Goal: Task Accomplishment & Management: Complete application form

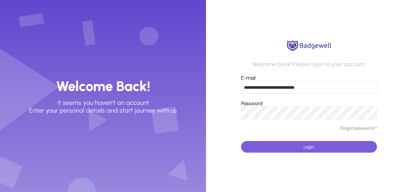
click at [310, 146] on span "Login" at bounding box center [309, 146] width 11 height 5
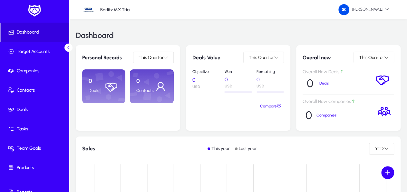
scroll to position [12, 0]
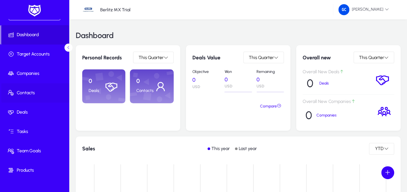
click at [26, 93] on span "Contacts" at bounding box center [35, 93] width 69 height 6
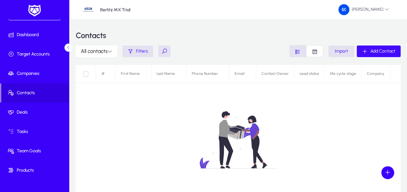
click at [378, 51] on span "Add Contact" at bounding box center [382, 50] width 25 height 5
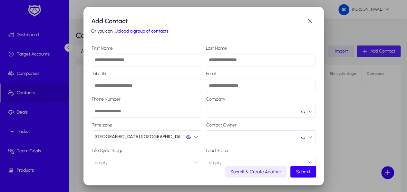
scroll to position [12, 0]
click at [134, 60] on input "First Name" at bounding box center [147, 59] width 110 height 13
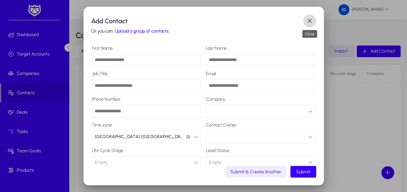
click at [310, 18] on span "button" at bounding box center [309, 20] width 13 height 13
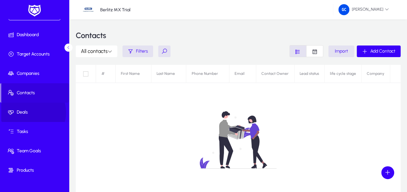
click at [29, 112] on span "Deals" at bounding box center [35, 112] width 69 height 6
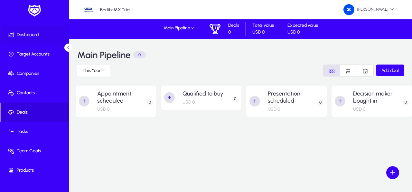
click at [24, 35] on span "Dashboard" at bounding box center [35, 35] width 69 height 6
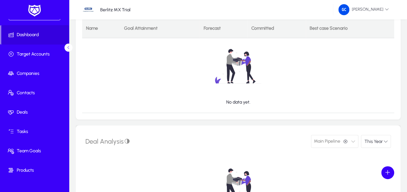
scroll to position [168, 0]
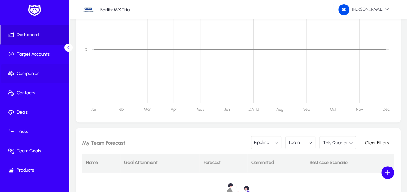
click at [28, 75] on span "Companies" at bounding box center [35, 73] width 69 height 6
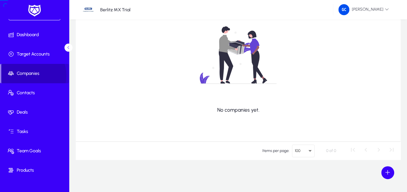
scroll to position [84, 0]
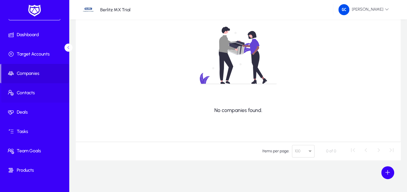
click at [28, 91] on span "Contacts" at bounding box center [35, 93] width 69 height 6
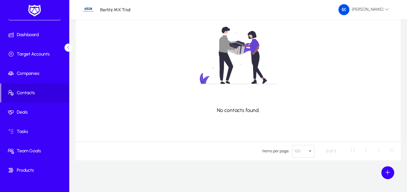
click at [68, 46] on icon at bounding box center [68, 47] width 4 height 4
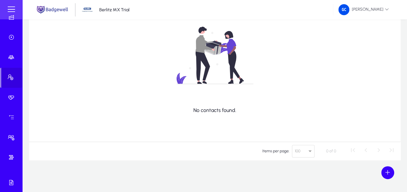
click at [22, 4] on div at bounding box center [11, 9] width 22 height 19
click at [19, 0] on div at bounding box center [11, 9] width 22 height 19
click at [11, 36] on icon at bounding box center [12, 37] width 9 height 6
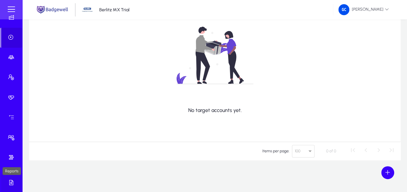
click at [15, 175] on div "Reports" at bounding box center [12, 171] width 18 height 8
click at [11, 179] on icon at bounding box center [12, 182] width 9 height 6
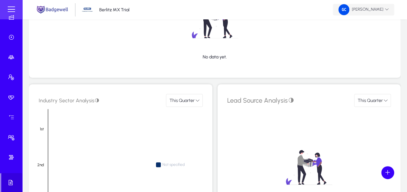
click at [387, 10] on icon at bounding box center [387, 9] width 4 height 4
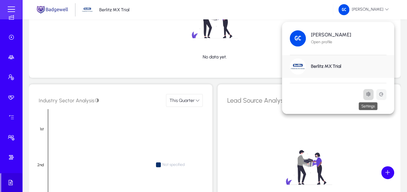
click at [369, 94] on icon at bounding box center [368, 94] width 5 height 5
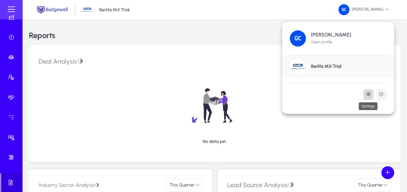
scroll to position [12, 0]
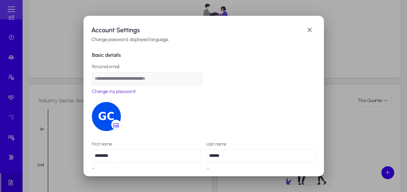
click at [139, 41] on h3 "Change password, displayed language." at bounding box center [203, 39] width 225 height 5
click at [114, 38] on h3 "Change password, displayed language." at bounding box center [203, 39] width 225 height 5
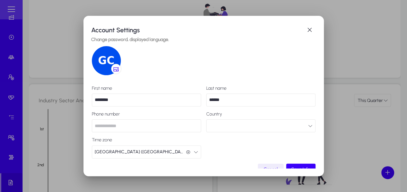
scroll to position [64, 0]
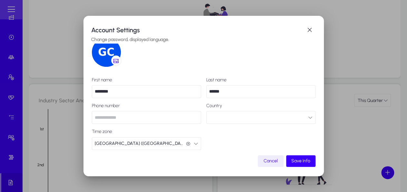
click at [308, 118] on icon "button" at bounding box center [310, 117] width 5 height 5
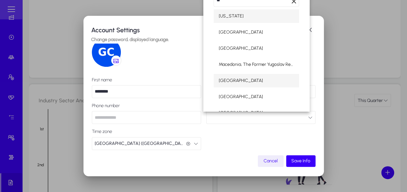
type input "**"
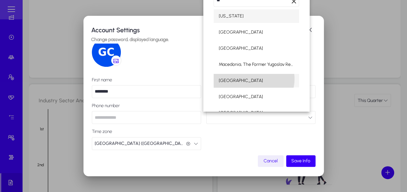
click at [254, 79] on mat-option "[GEOGRAPHIC_DATA]" at bounding box center [256, 81] width 85 height 14
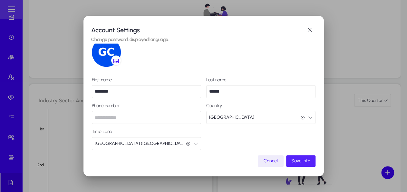
click at [304, 157] on span "submit" at bounding box center [300, 160] width 29 height 15
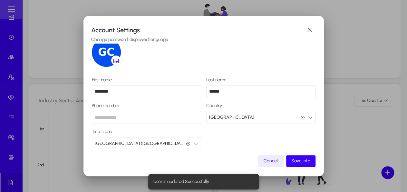
click at [194, 143] on icon "button" at bounding box center [196, 143] width 5 height 5
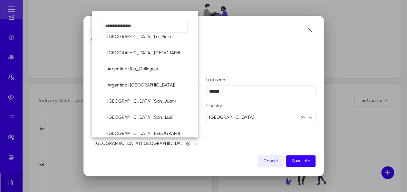
scroll to position [408, 0]
click at [288, 163] on div at bounding box center [203, 96] width 407 height 192
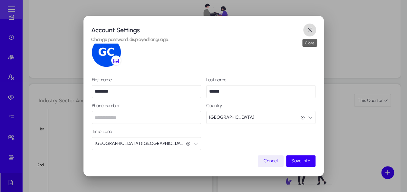
click at [310, 31] on span "button" at bounding box center [309, 30] width 13 height 13
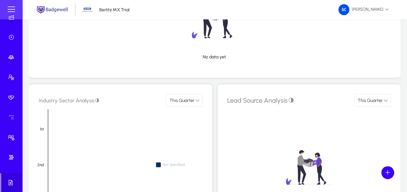
click at [12, 16] on div at bounding box center [11, 9] width 22 height 19
click at [12, 11] on span at bounding box center [11, 9] width 13 height 13
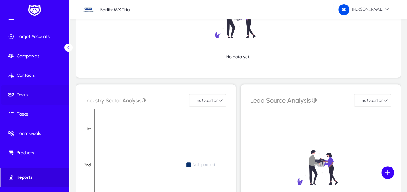
click at [24, 94] on span "Deals" at bounding box center [35, 95] width 69 height 6
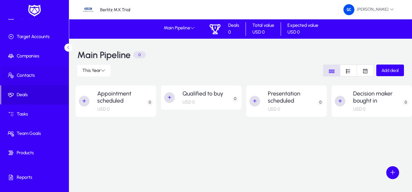
click at [31, 76] on span "Contacts" at bounding box center [35, 75] width 69 height 6
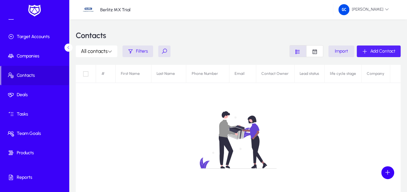
click at [381, 49] on span "Add Contact" at bounding box center [382, 50] width 25 height 5
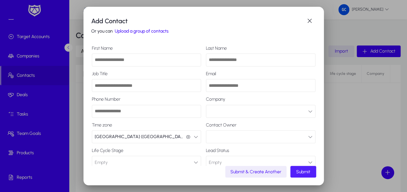
click at [157, 63] on input "First Name" at bounding box center [147, 59] width 110 height 13
type input "********"
type input "******"
click at [243, 85] on input "Email" at bounding box center [261, 85] width 110 height 13
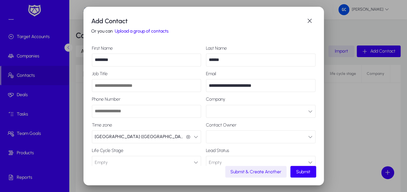
type input "**********"
click at [127, 112] on input "Phone Number" at bounding box center [147, 111] width 110 height 13
type input "**********"
click at [186, 136] on icon "button" at bounding box center [188, 137] width 5 height 5
click at [196, 136] on button "button" at bounding box center [147, 136] width 110 height 13
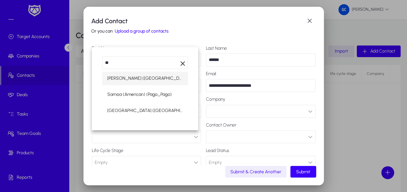
type input "*"
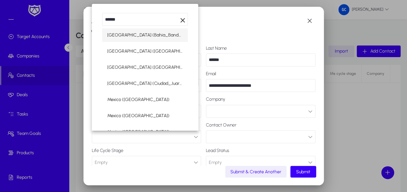
type input "******"
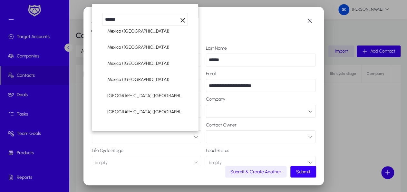
scroll to position [70, 0]
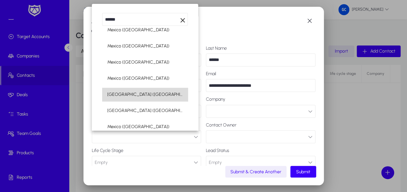
click at [151, 94] on mat-option "[GEOGRAPHIC_DATA] ([GEOGRAPHIC_DATA])" at bounding box center [145, 95] width 86 height 14
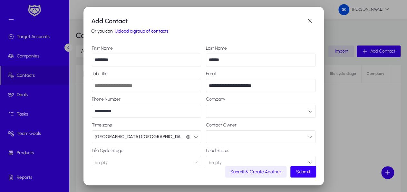
scroll to position [23, 0]
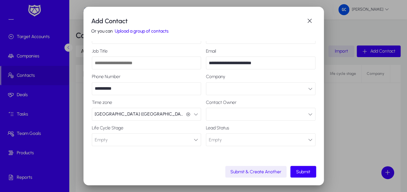
click at [194, 140] on icon "button" at bounding box center [196, 139] width 5 height 5
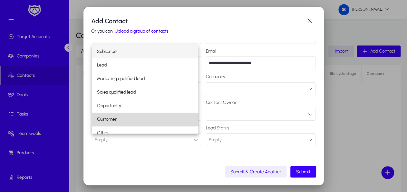
click at [149, 123] on mat-option "Customer" at bounding box center [145, 119] width 106 height 14
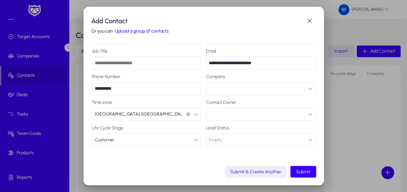
click at [304, 137] on button "Empty Connected" at bounding box center [261, 139] width 110 height 13
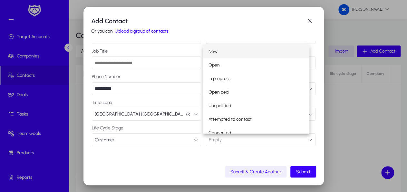
scroll to position [20, 0]
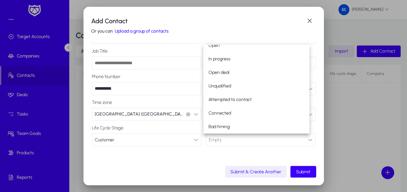
click at [200, 153] on div at bounding box center [203, 96] width 407 height 192
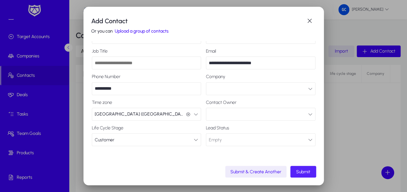
click at [307, 171] on span "Submit" at bounding box center [303, 171] width 14 height 5
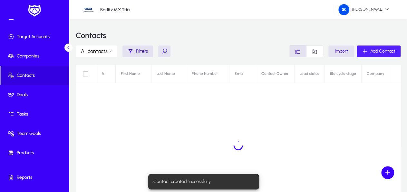
scroll to position [29, 0]
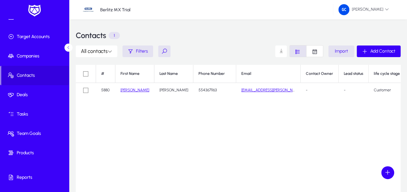
click at [127, 91] on link "[PERSON_NAME]" at bounding box center [135, 90] width 29 height 5
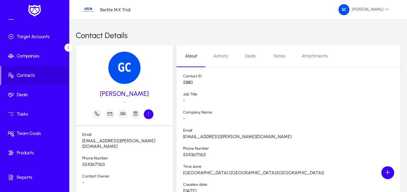
click at [150, 113] on icon "button" at bounding box center [149, 114] width 6 height 6
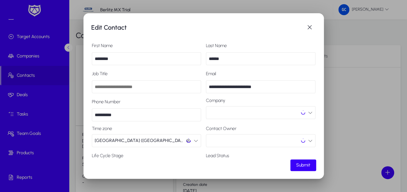
scroll to position [29, 0]
click at [310, 27] on span "button" at bounding box center [309, 27] width 13 height 13
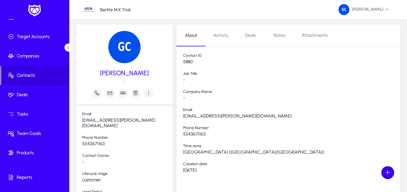
scroll to position [0, 0]
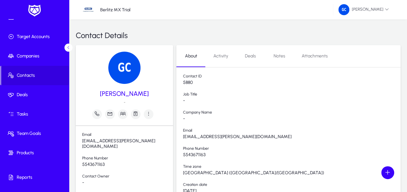
click at [219, 58] on span "Activity" at bounding box center [220, 56] width 15 height 5
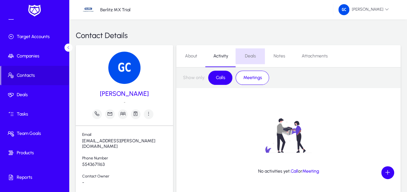
click at [252, 55] on span "Deals" at bounding box center [250, 56] width 11 height 5
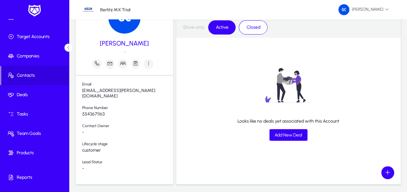
scroll to position [67, 0]
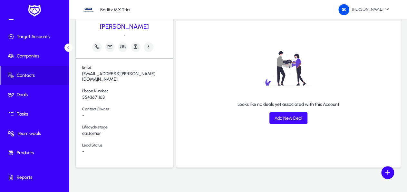
click at [276, 120] on span "Add New Deal" at bounding box center [289, 117] width 28 height 5
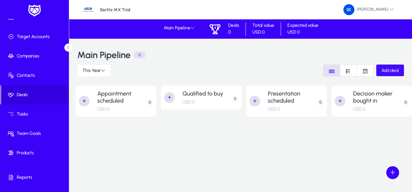
click at [389, 66] on span "button" at bounding box center [391, 70] width 28 height 15
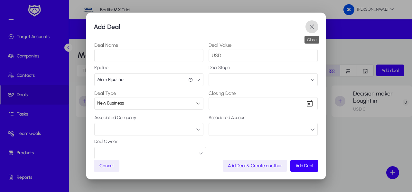
click at [316, 27] on span "button" at bounding box center [312, 26] width 13 height 13
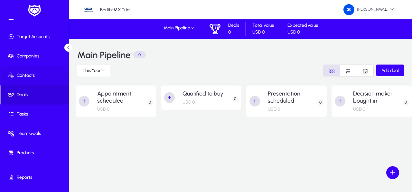
click at [27, 81] on span at bounding box center [35, 75] width 69 height 15
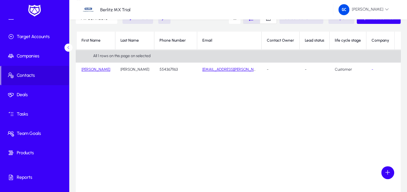
scroll to position [5, 0]
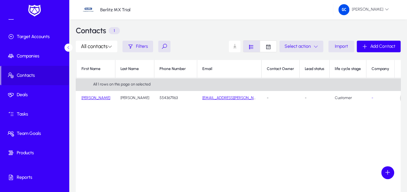
click at [400, 97] on span at bounding box center [406, 98] width 13 height 13
click at [294, 126] on div at bounding box center [203, 96] width 407 height 192
click at [317, 45] on icon "button" at bounding box center [316, 46] width 5 height 5
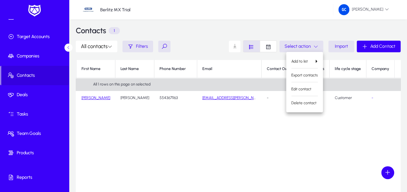
click at [270, 43] on div at bounding box center [203, 96] width 407 height 192
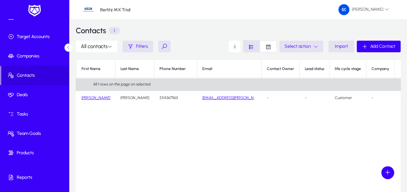
click at [270, 44] on icon "Font Style" at bounding box center [268, 47] width 6 height 6
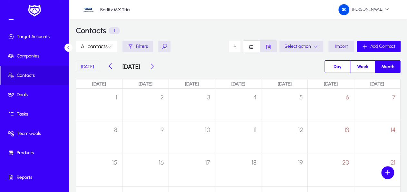
click at [270, 44] on icon "Font Style" at bounding box center [268, 47] width 6 height 6
click at [111, 46] on icon at bounding box center [110, 46] width 5 height 5
click at [111, 46] on div at bounding box center [203, 96] width 407 height 192
click at [106, 34] on h3 "Contacts" at bounding box center [91, 31] width 30 height 8
click at [116, 33] on p "1" at bounding box center [114, 30] width 11 height 7
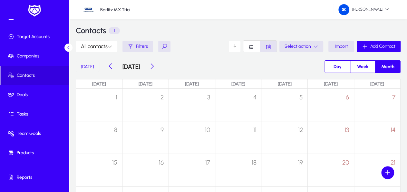
click at [116, 33] on p "1" at bounding box center [114, 30] width 11 height 7
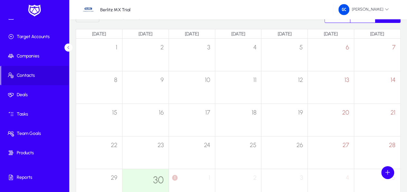
scroll to position [96, 0]
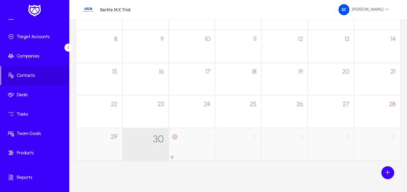
click at [158, 135] on span "30" at bounding box center [158, 139] width 11 height 12
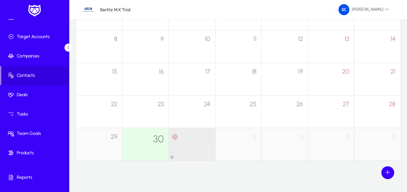
click at [194, 136] on div "1 1" at bounding box center [192, 140] width 46 height 25
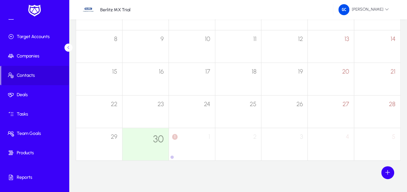
scroll to position [43, 0]
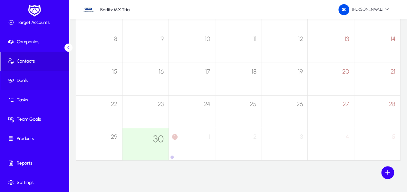
click at [28, 83] on span "Deals" at bounding box center [35, 80] width 69 height 6
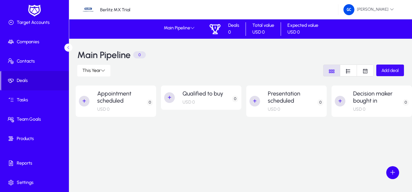
click at [388, 71] on span "Add deal" at bounding box center [390, 70] width 17 height 5
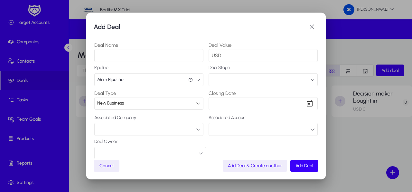
click at [153, 56] on input "Deal Name" at bounding box center [148, 55] width 109 height 13
type input "**********"
click at [243, 57] on input "Deal Value" at bounding box center [263, 55] width 109 height 13
click at [164, 68] on label "Pipeline" at bounding box center [148, 67] width 109 height 5
click at [159, 79] on button "Main Pipeline Main Pipeline" at bounding box center [148, 79] width 109 height 13
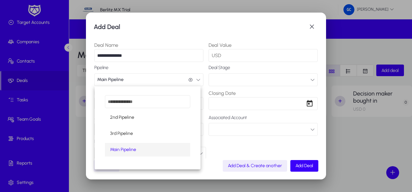
click at [165, 68] on div at bounding box center [206, 96] width 412 height 192
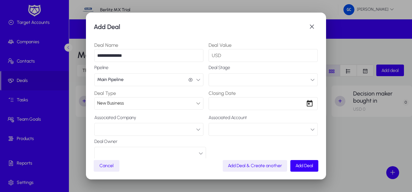
click at [311, 79] on icon "button" at bounding box center [313, 79] width 5 height 5
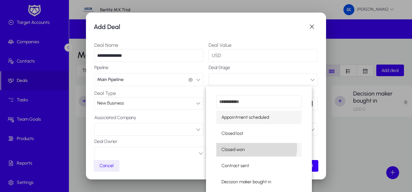
click at [252, 147] on mat-option "Closed won" at bounding box center [259, 150] width 85 height 14
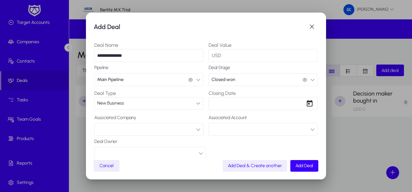
click at [196, 103] on icon at bounding box center [198, 103] width 5 height 5
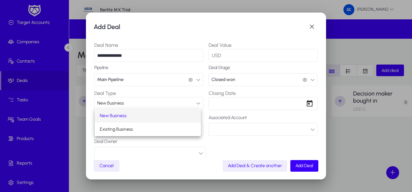
click at [196, 103] on div at bounding box center [206, 96] width 412 height 192
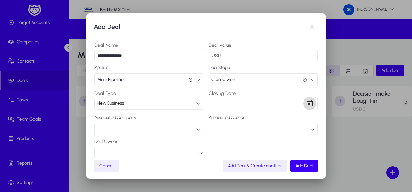
click at [305, 103] on span "Open calendar" at bounding box center [310, 103] width 13 height 13
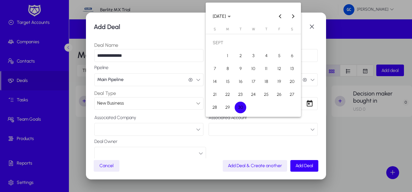
click at [244, 105] on span "30" at bounding box center [241, 107] width 12 height 12
type input "**********"
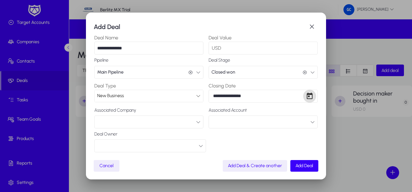
scroll to position [11, 0]
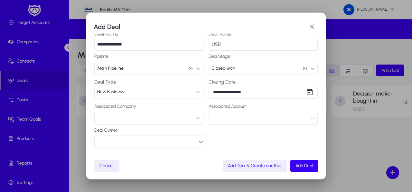
click at [200, 141] on icon "button" at bounding box center [201, 142] width 5 height 5
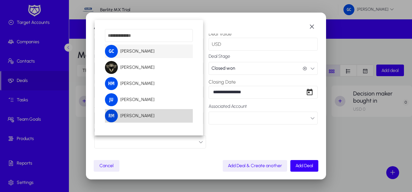
click at [155, 115] on span "[PERSON_NAME]" at bounding box center [130, 115] width 50 height 13
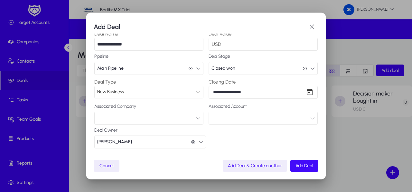
click at [305, 168] on span "Add Deal" at bounding box center [305, 165] width 18 height 5
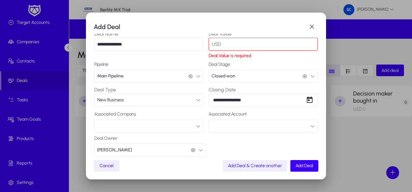
click at [286, 44] on input "Deal Value" at bounding box center [263, 44] width 109 height 13
click at [223, 45] on input "Deal Value" at bounding box center [263, 44] width 109 height 13
drag, startPoint x: 238, startPoint y: 45, endPoint x: 192, endPoint y: 42, distance: 45.5
click at [209, 42] on input "Deal Value" at bounding box center [263, 44] width 109 height 13
click at [311, 163] on span "submit" at bounding box center [305, 165] width 28 height 15
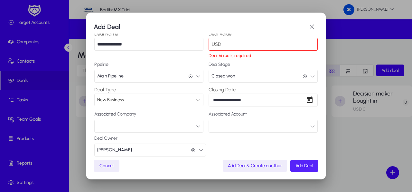
click at [311, 163] on span "submit" at bounding box center [305, 165] width 28 height 15
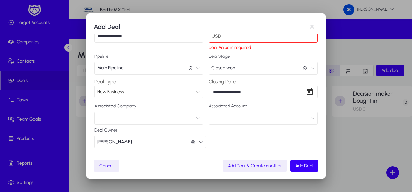
scroll to position [0, 0]
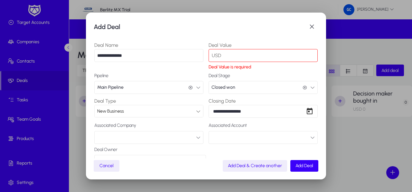
click at [212, 67] on p "Deal Value is required" at bounding box center [263, 66] width 109 height 5
click at [251, 56] on input "Deal Value" at bounding box center [263, 55] width 109 height 13
click at [268, 63] on div "Deal Value USD Deal Value is required" at bounding box center [263, 55] width 109 height 29
click at [236, 69] on p "Deal Value is required" at bounding box center [263, 66] width 109 height 5
click at [307, 168] on span "Add Deal" at bounding box center [305, 165] width 18 height 5
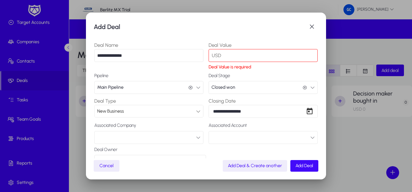
click at [307, 162] on span "submit" at bounding box center [305, 165] width 28 height 15
click at [244, 53] on input "Deal Value" at bounding box center [263, 55] width 109 height 13
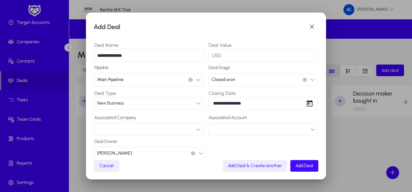
type input "****"
click at [308, 161] on span "submit" at bounding box center [305, 165] width 28 height 15
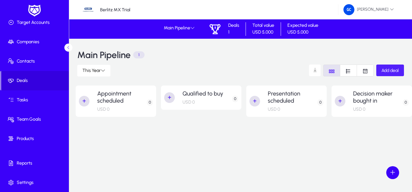
click at [127, 57] on h3 "Main Pipeline" at bounding box center [103, 55] width 53 height 8
click at [144, 55] on p "1" at bounding box center [138, 54] width 11 height 7
click at [257, 133] on div at bounding box center [286, 132] width 81 height 30
click at [31, 140] on span "Products" at bounding box center [35, 138] width 69 height 6
